Goal: Find specific page/section: Find specific page/section

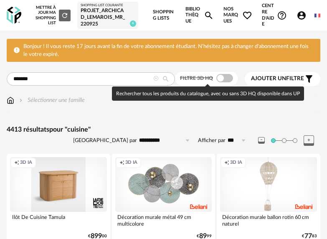
click at [216, 78] on span at bounding box center [224, 78] width 17 height 8
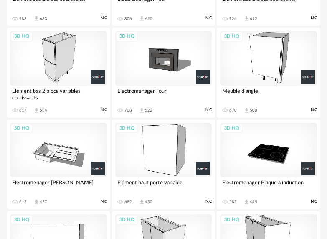
scroll to position [381, 0]
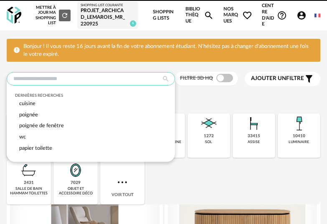
click at [128, 74] on input "text" at bounding box center [91, 78] width 168 height 13
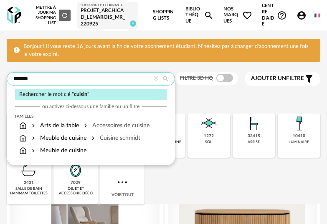
type input "*******"
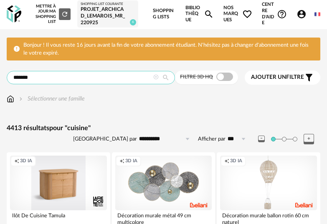
scroll to position [2, 0]
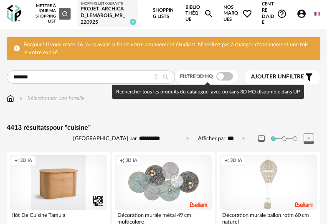
click at [229, 75] on span at bounding box center [224, 76] width 17 height 8
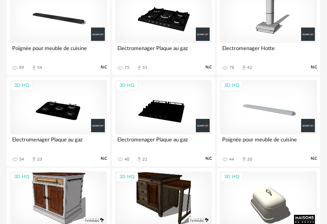
scroll to position [1464, 0]
